Goal: Task Accomplishment & Management: Book appointment/travel/reservation

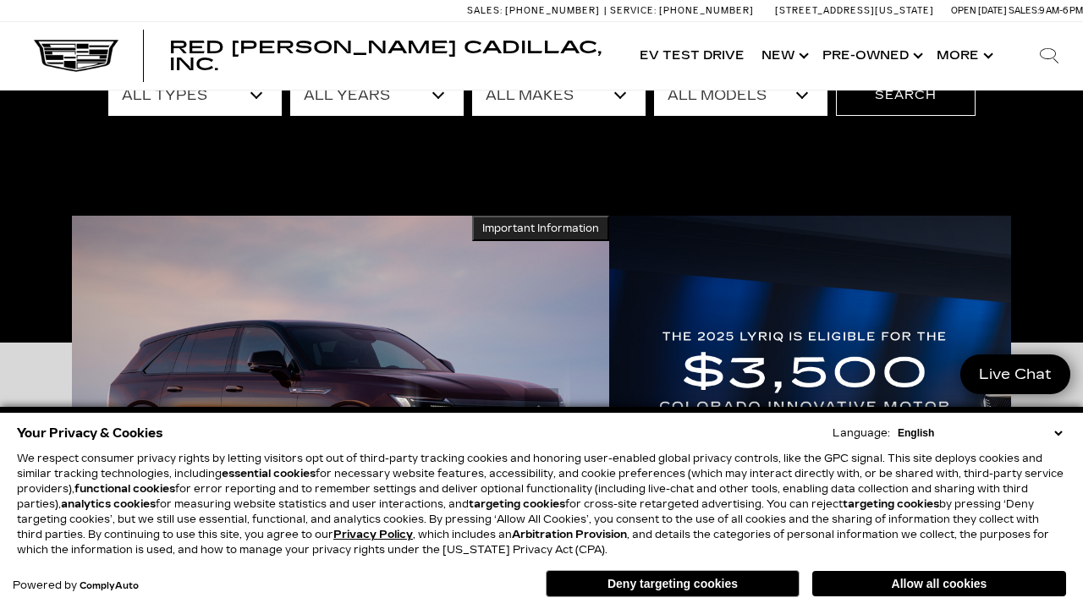
scroll to position [297, 0]
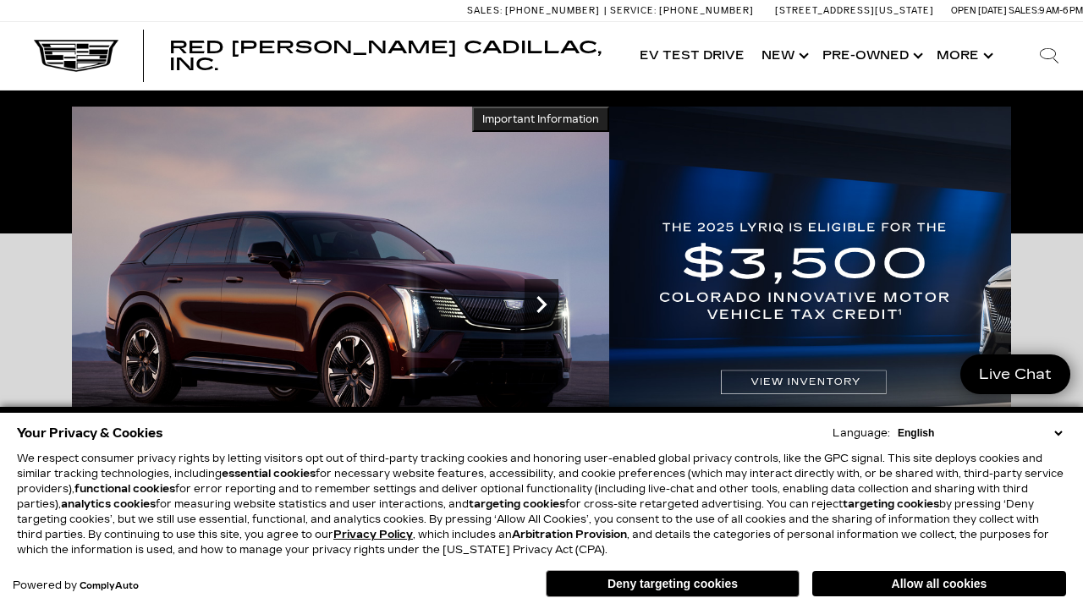
click at [559, 304] on icon "Next slide" at bounding box center [542, 305] width 34 height 34
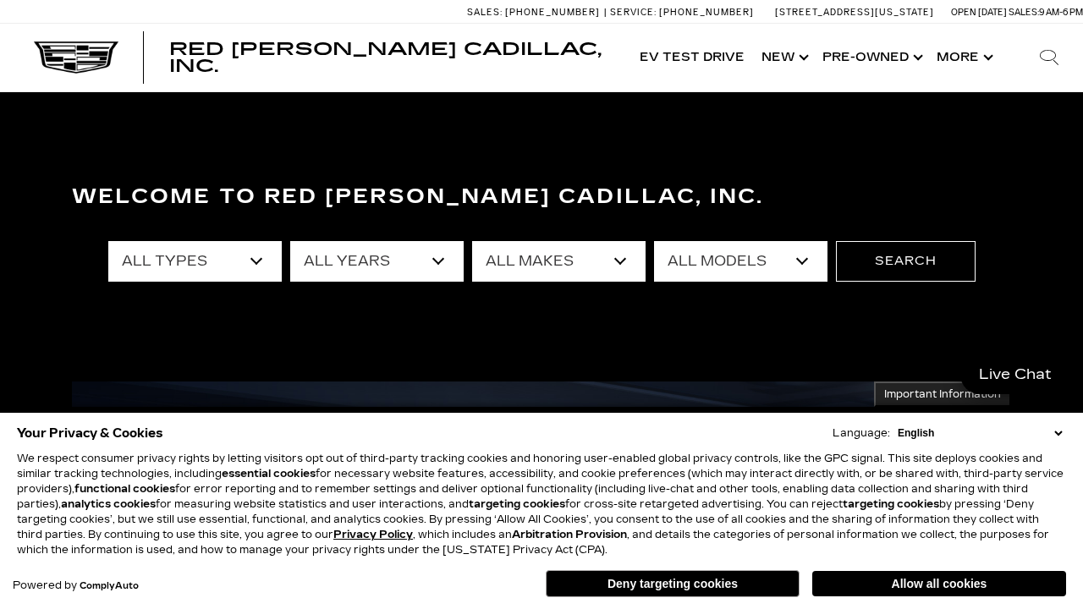
scroll to position [0, 0]
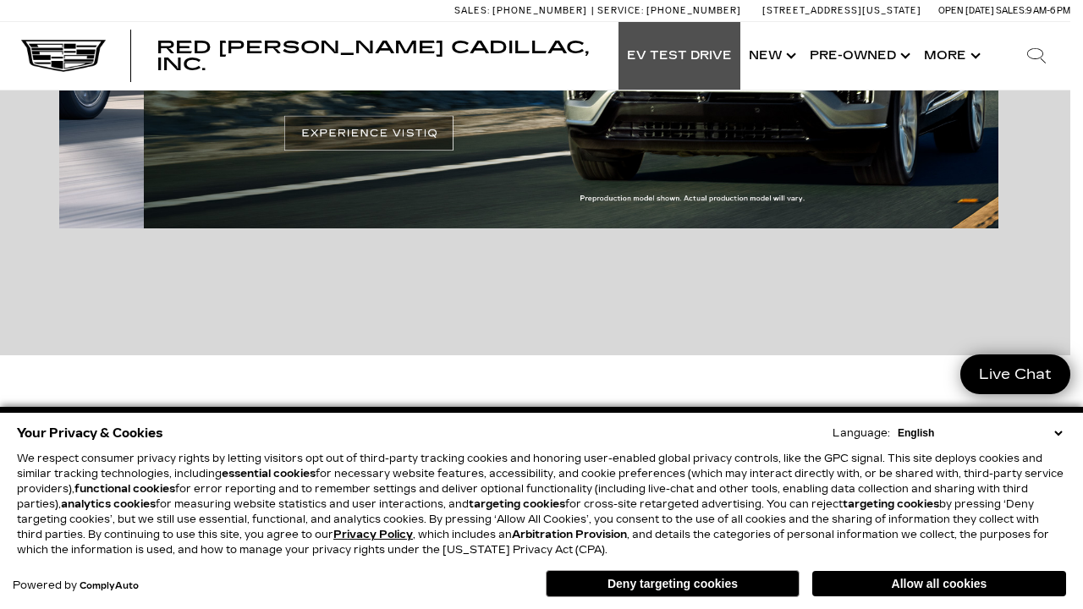
click at [681, 56] on link "EV Test Drive" at bounding box center [680, 56] width 122 height 68
